Goal: Information Seeking & Learning: Check status

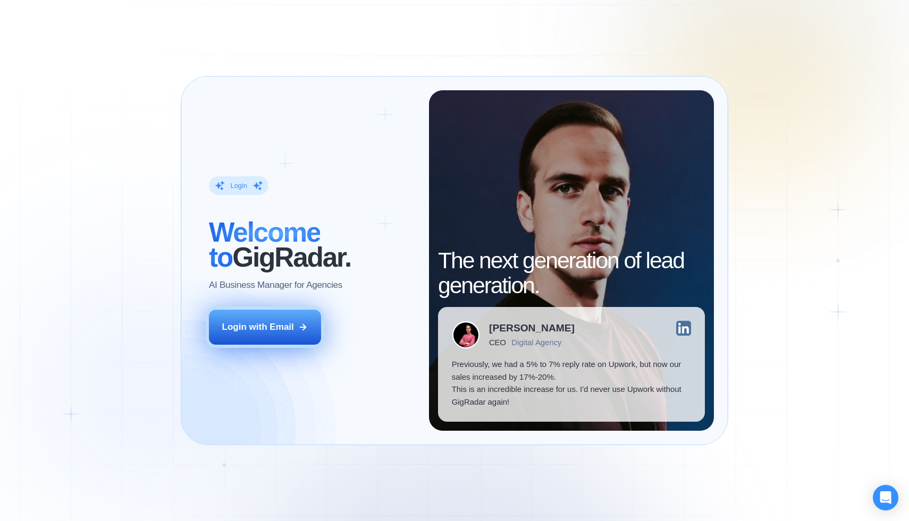
click at [282, 315] on button "Login with Email" at bounding box center [265, 327] width 113 height 35
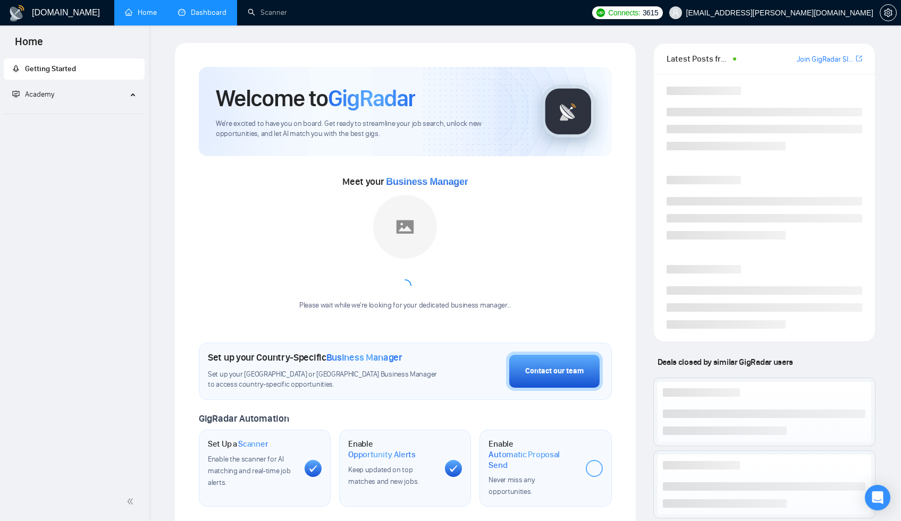
click at [202, 17] on link "Dashboard" at bounding box center [202, 12] width 48 height 9
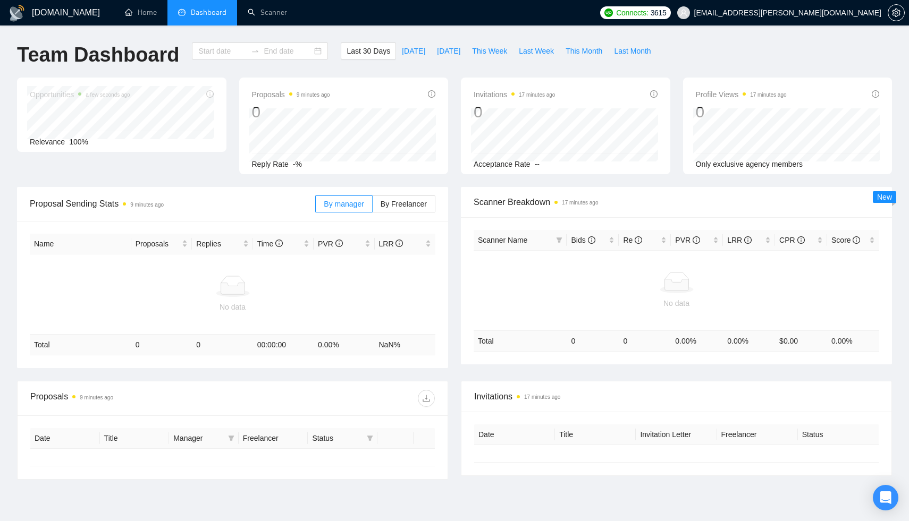
type input "2025-09-06"
type input "2025-10-06"
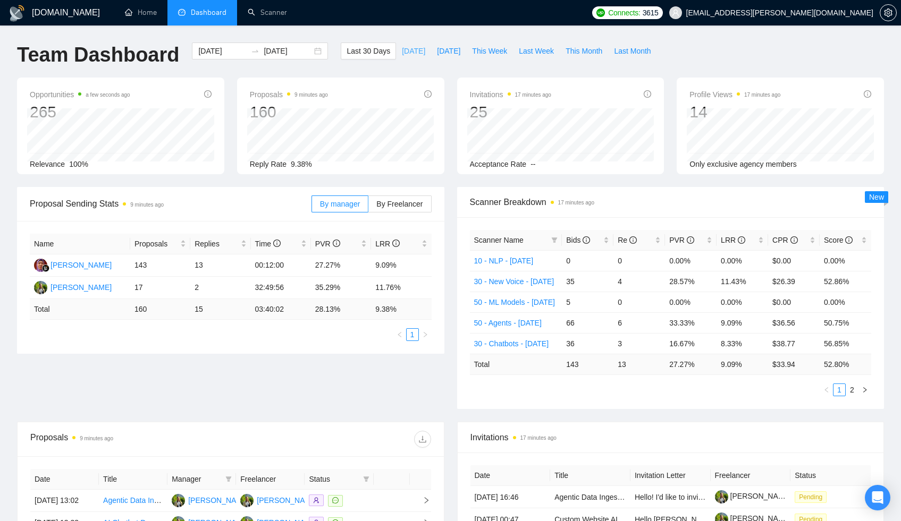
click at [402, 54] on span "Today" at bounding box center [413, 51] width 23 height 12
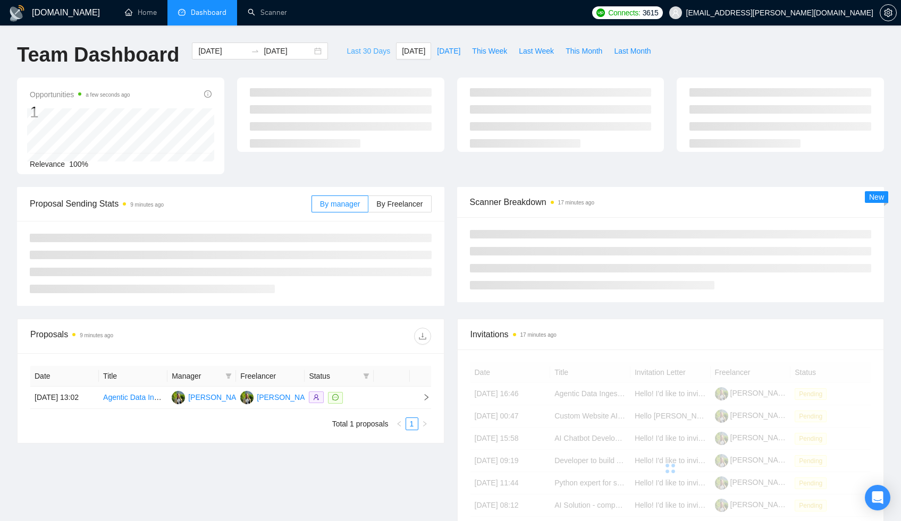
click at [371, 55] on span "Last 30 Days" at bounding box center [368, 51] width 44 height 12
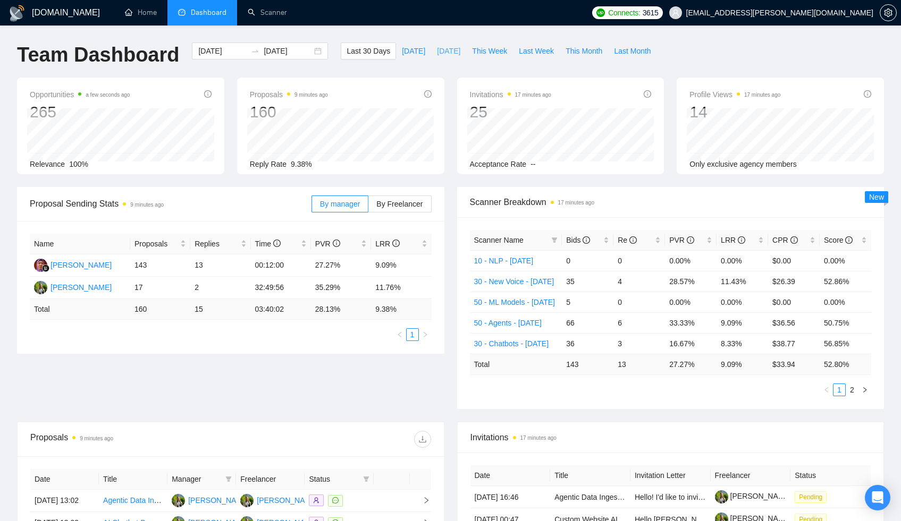
click at [449, 50] on span "Yesterday" at bounding box center [448, 51] width 23 height 12
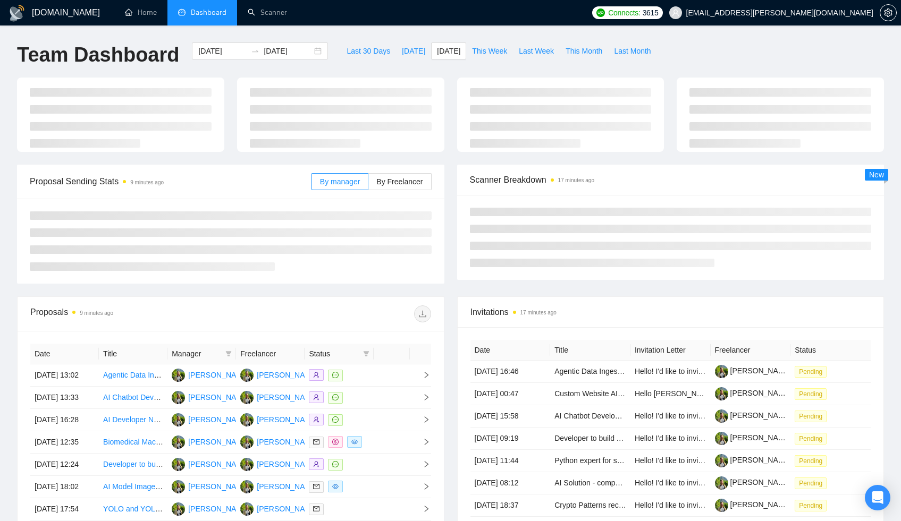
type input "2025-10-05"
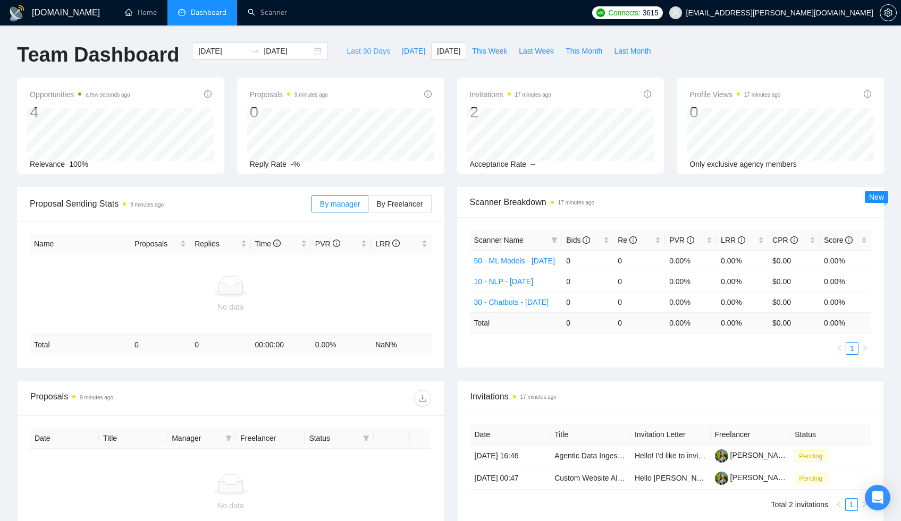
click at [373, 50] on span "Last 30 Days" at bounding box center [368, 51] width 44 height 12
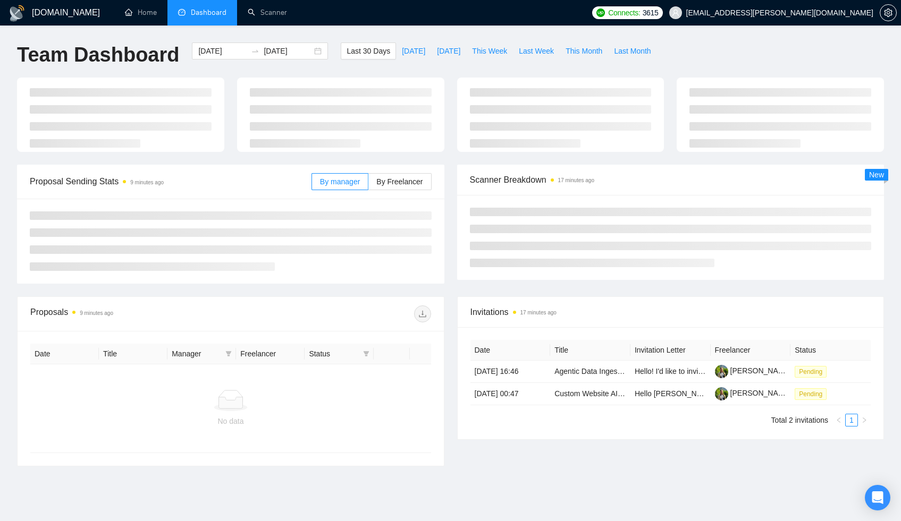
type input "2025-09-06"
type input "2025-10-06"
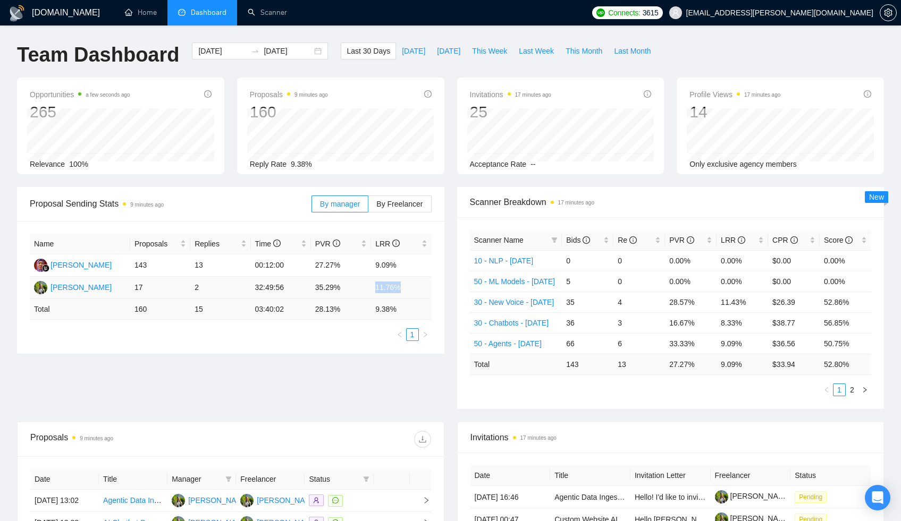
drag, startPoint x: 417, startPoint y: 287, endPoint x: 372, endPoint y: 287, distance: 44.6
click at [373, 287] on td "11.76%" at bounding box center [401, 288] width 60 height 22
click at [372, 287] on td "11.76%" at bounding box center [401, 288] width 60 height 22
